Goal: Check status: Check status

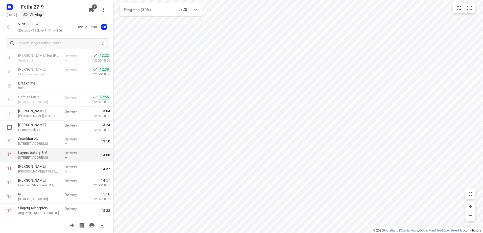
scroll to position [76, 0]
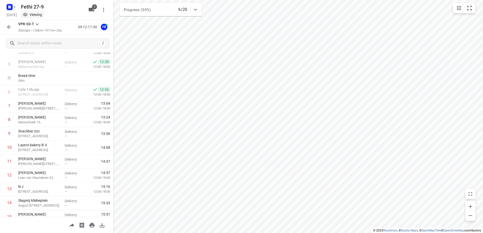
click at [15, 9] on icon "button" at bounding box center [15, 7] width 4 height 4
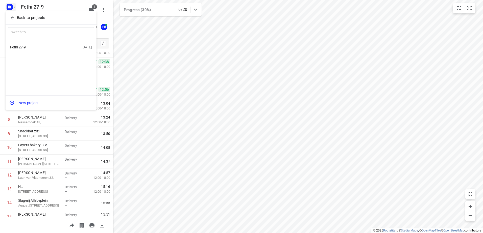
click at [28, 6] on div at bounding box center [241, 116] width 483 height 233
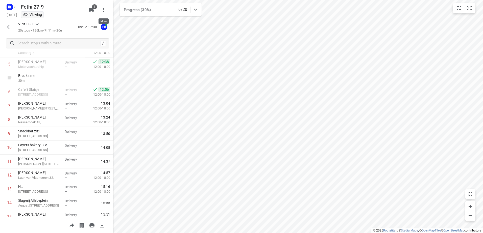
click at [102, 9] on icon "button" at bounding box center [103, 10] width 6 height 6
click at [14, 7] on div at bounding box center [241, 116] width 483 height 233
click at [14, 7] on icon "button" at bounding box center [15, 7] width 4 height 4
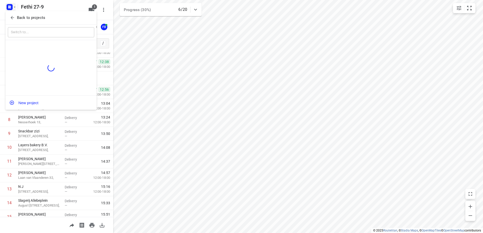
click at [28, 17] on p "Back to projects" at bounding box center [31, 18] width 28 height 6
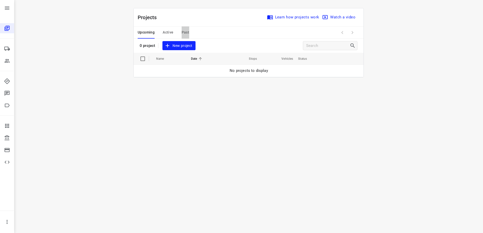
click at [185, 32] on span "Past" at bounding box center [186, 32] width 8 height 6
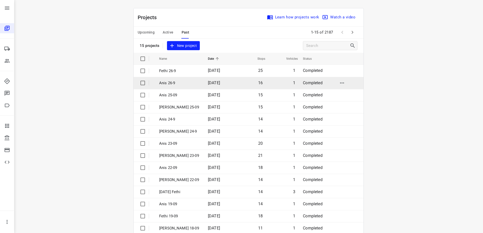
click at [167, 82] on p "Anis 26-9" at bounding box center [179, 83] width 41 height 6
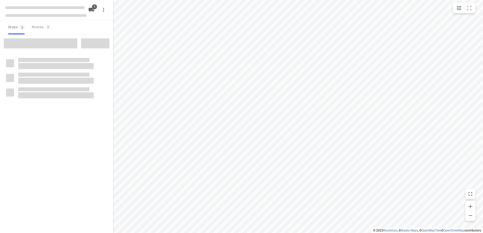
type input "distance"
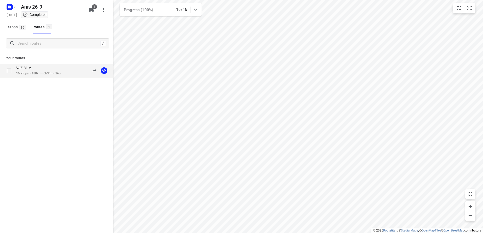
click at [32, 72] on p "16 stops • 188km • 6h34m • 16u" at bounding box center [38, 73] width 44 height 5
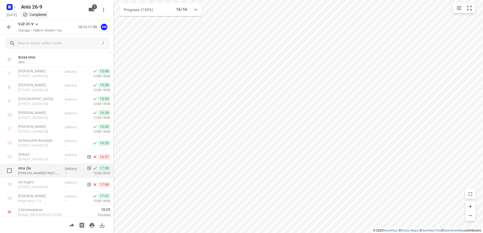
scroll to position [111, 0]
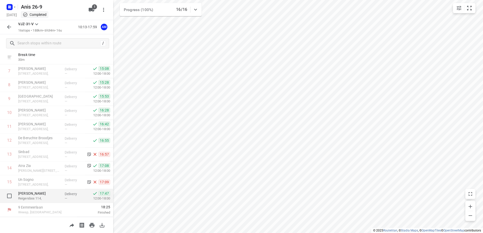
click at [42, 195] on p "[PERSON_NAME]" at bounding box center [39, 193] width 42 height 5
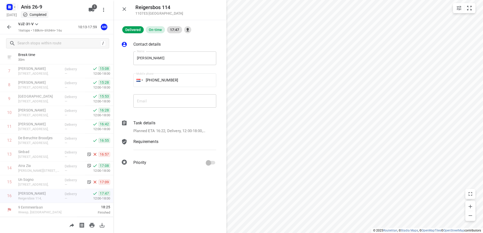
click at [15, 7] on icon "button" at bounding box center [15, 7] width 4 height 4
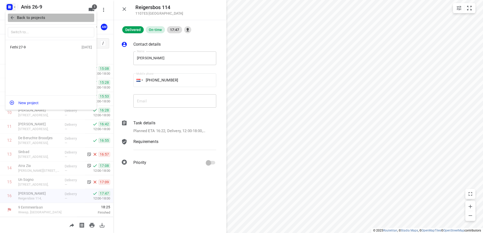
click at [22, 16] on p "Back to projects" at bounding box center [31, 18] width 28 height 6
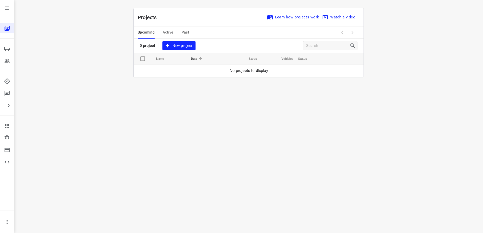
click at [170, 32] on span "Active" at bounding box center [168, 32] width 11 height 6
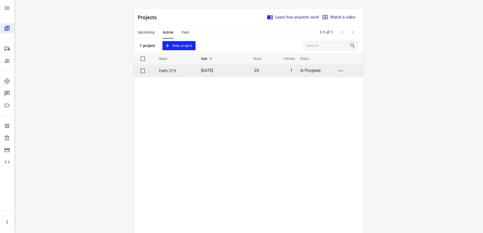
click at [169, 72] on p "Fethi 27-9" at bounding box center [176, 71] width 34 height 6
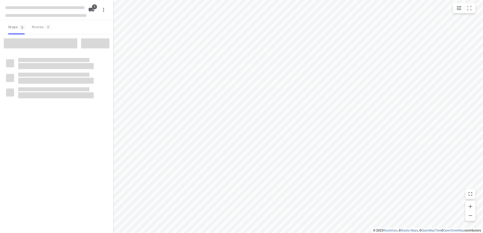
type input "distance"
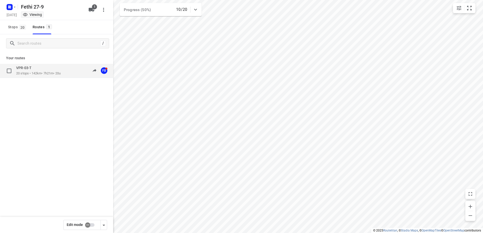
click at [40, 71] on p "20 stops • 142km • 7h21m • 20u" at bounding box center [38, 73] width 44 height 5
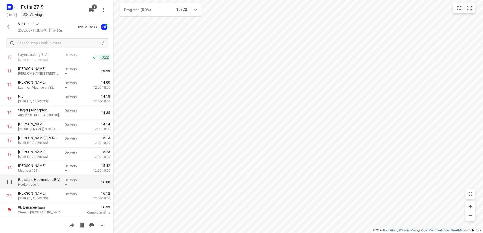
scroll to position [116, 0]
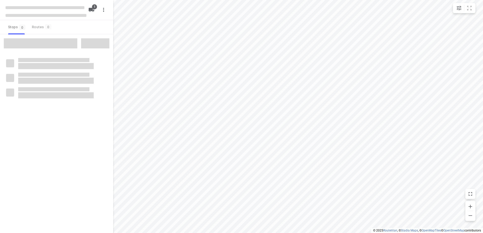
type input "distance"
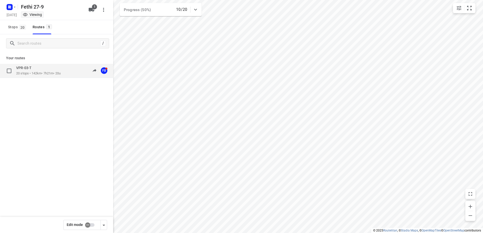
click at [37, 72] on p "20 stops • 142km • 7h21m • 20u" at bounding box center [38, 73] width 44 height 5
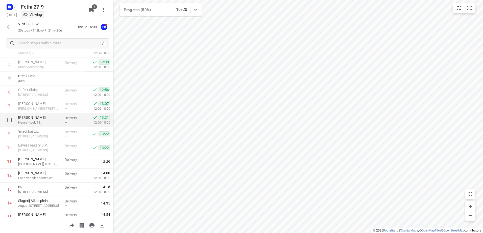
scroll to position [76, 0]
